Goal: Task Accomplishment & Management: Manage account settings

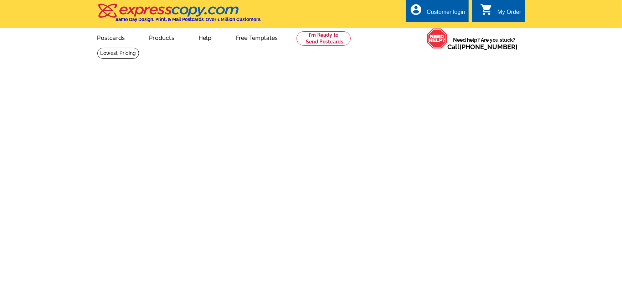
click at [457, 12] on div "Customer login" at bounding box center [445, 14] width 38 height 10
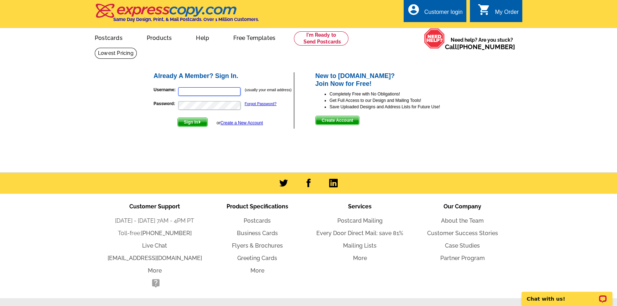
type input "[EMAIL_ADDRESS][DOMAIN_NAME]"
click at [187, 121] on span "Sign In" at bounding box center [193, 122] width 30 height 9
